Goal: Understand process/instructions

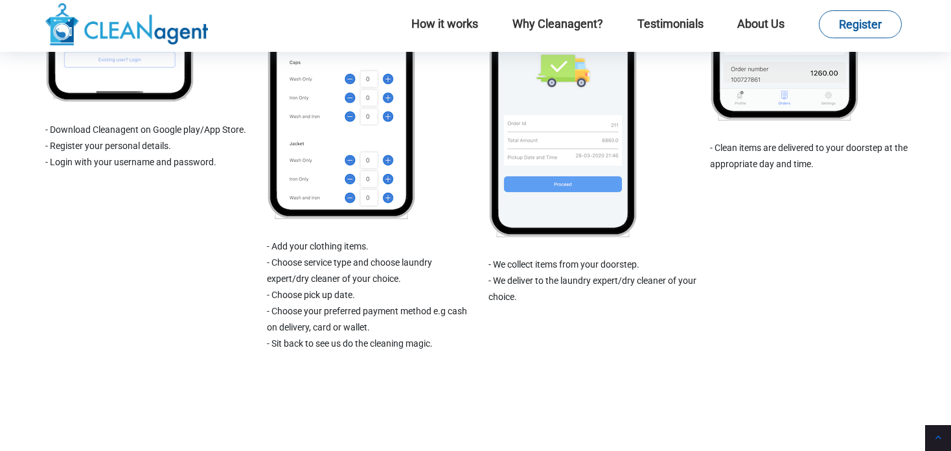
scroll to position [1214, 0]
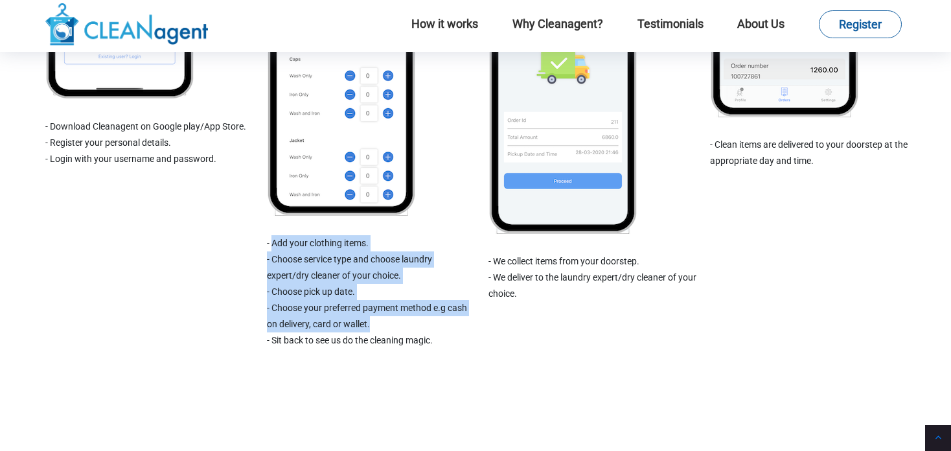
drag, startPoint x: 271, startPoint y: 246, endPoint x: 409, endPoint y: 330, distance: 160.7
click at [409, 330] on ul "- Add your clothing items. - Choose service type and choose laundry expert/dry …" at bounding box center [371, 291] width 208 height 113
copy ul "Add your clothing items. - Choose service type and choose laundry expert/dry cl…"
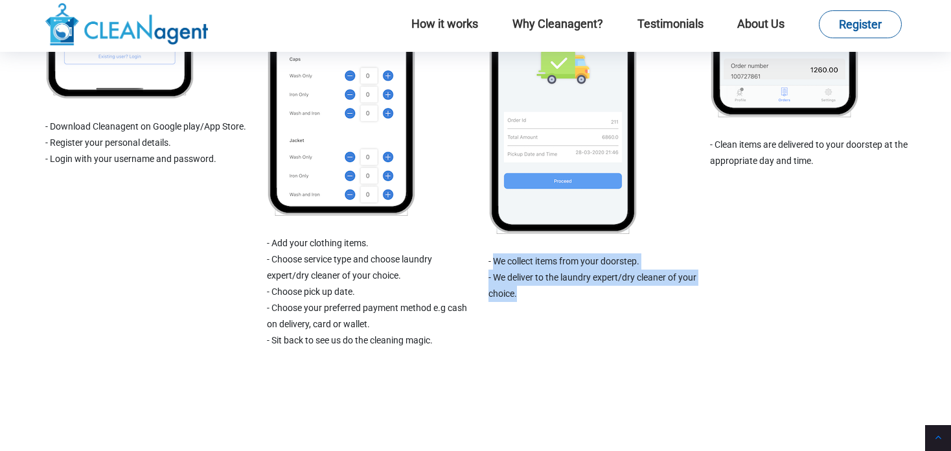
copy ul "We collect items from your doorstep. - We deliver to the laundry expert/dry cle…"
drag, startPoint x: 494, startPoint y: 257, endPoint x: 539, endPoint y: 304, distance: 65.0
click at [539, 304] on div "3 We pick up clothing items for cleaning - We collect items from your doorstep.…" at bounding box center [592, 61] width 208 height 613
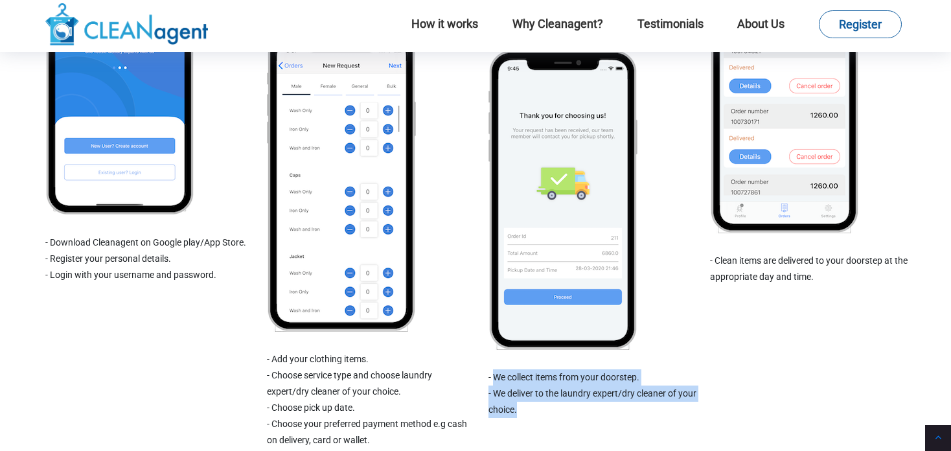
scroll to position [1085, 0]
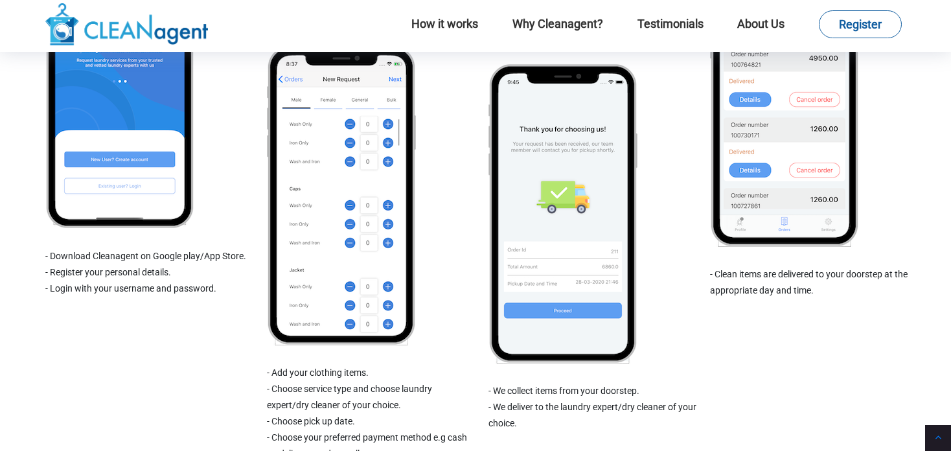
drag, startPoint x: 49, startPoint y: 256, endPoint x: 160, endPoint y: 267, distance: 111.9
click at [160, 267] on ul "- Download Cleanagent on Google play/App Store. - Register your personal detail…" at bounding box center [149, 272] width 208 height 49
drag, startPoint x: 49, startPoint y: 257, endPoint x: 251, endPoint y: 260, distance: 202.7
click at [251, 260] on li "- Download Cleanagent on Google play/App Store." at bounding box center [149, 256] width 208 height 16
copy li "Download Cleanagent on Google play/App Store."
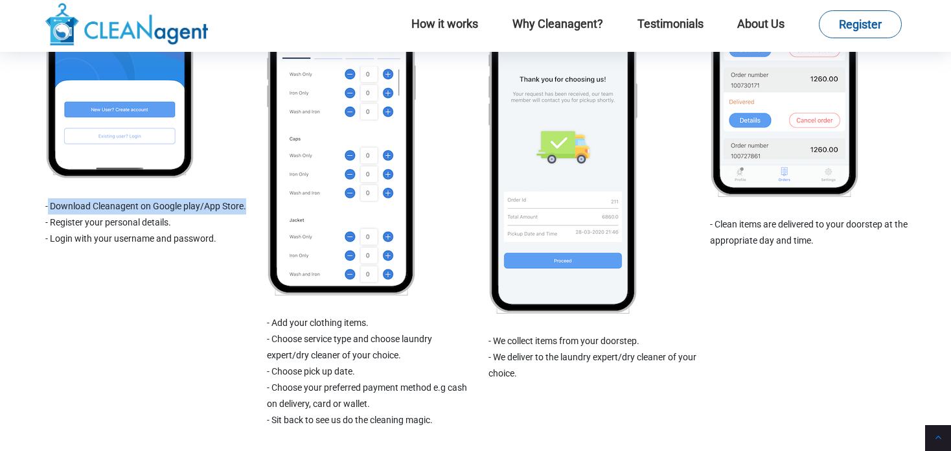
scroll to position [1214, 0]
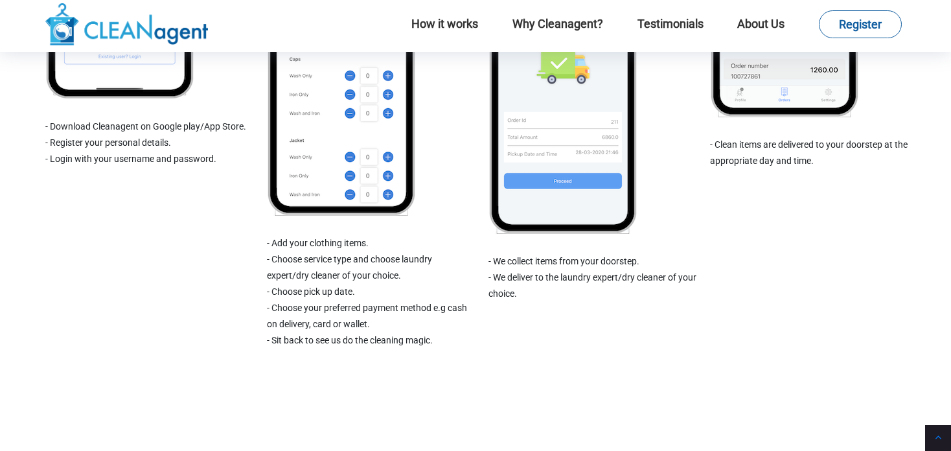
drag, startPoint x: 714, startPoint y: 146, endPoint x: 805, endPoint y: 159, distance: 92.3
click at [805, 159] on li "- Clean items are delivered to your doorstep at the appropriate day and time." at bounding box center [814, 153] width 208 height 32
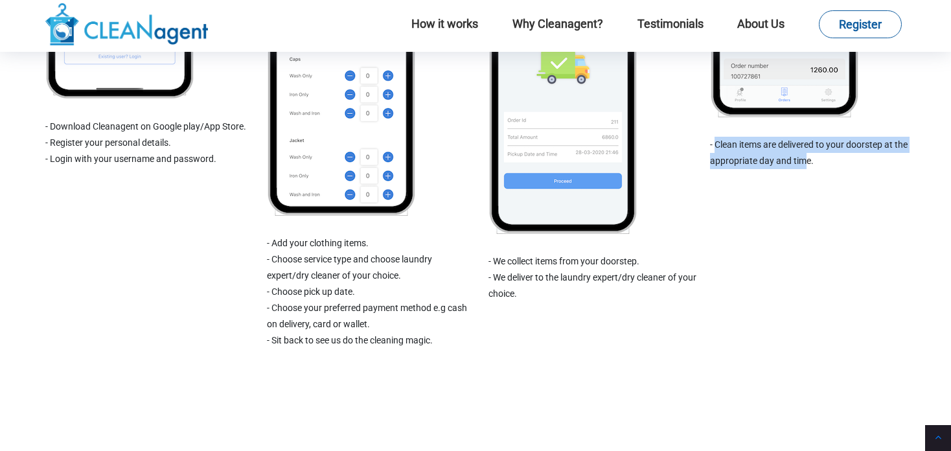
drag, startPoint x: 807, startPoint y: 161, endPoint x: 714, endPoint y: 148, distance: 94.1
click at [714, 148] on li "- Clean items are delivered to your doorstep at the appropriate day and time." at bounding box center [814, 153] width 208 height 32
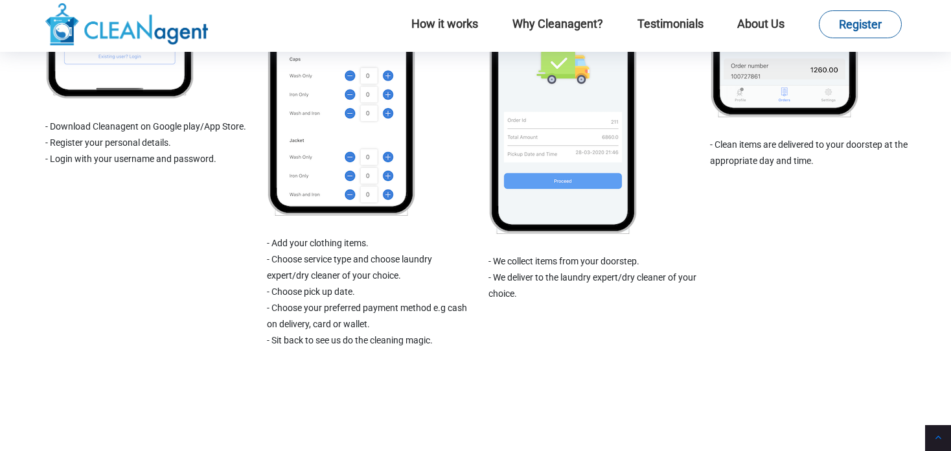
click at [758, 182] on div "4 We deliver clean and well packed items to you - Clean items are delivered to …" at bounding box center [814, 61] width 208 height 613
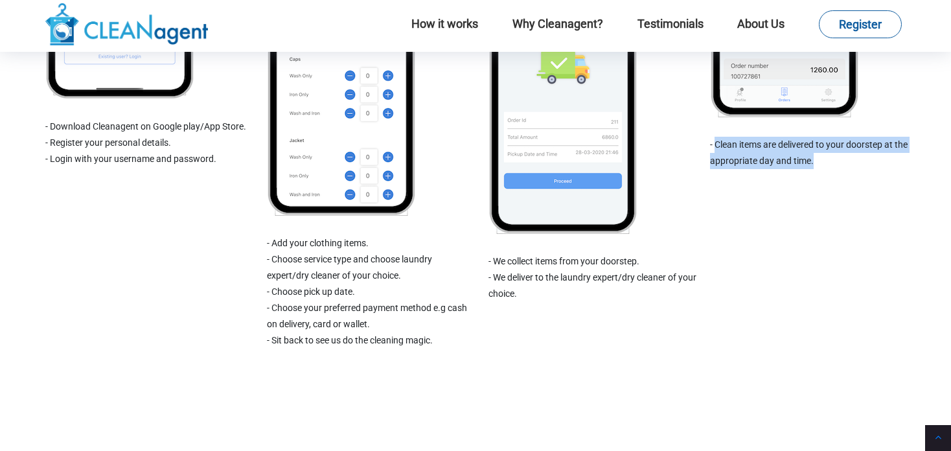
drag, startPoint x: 815, startPoint y: 164, endPoint x: 716, endPoint y: 147, distance: 100.5
click at [716, 147] on li "- Clean items are delivered to your doorstep at the appropriate day and time." at bounding box center [814, 153] width 208 height 32
copy li "Clean items are delivered to your doorstep at the appropriate day and time."
